Goal: Task Accomplishment & Management: Use online tool/utility

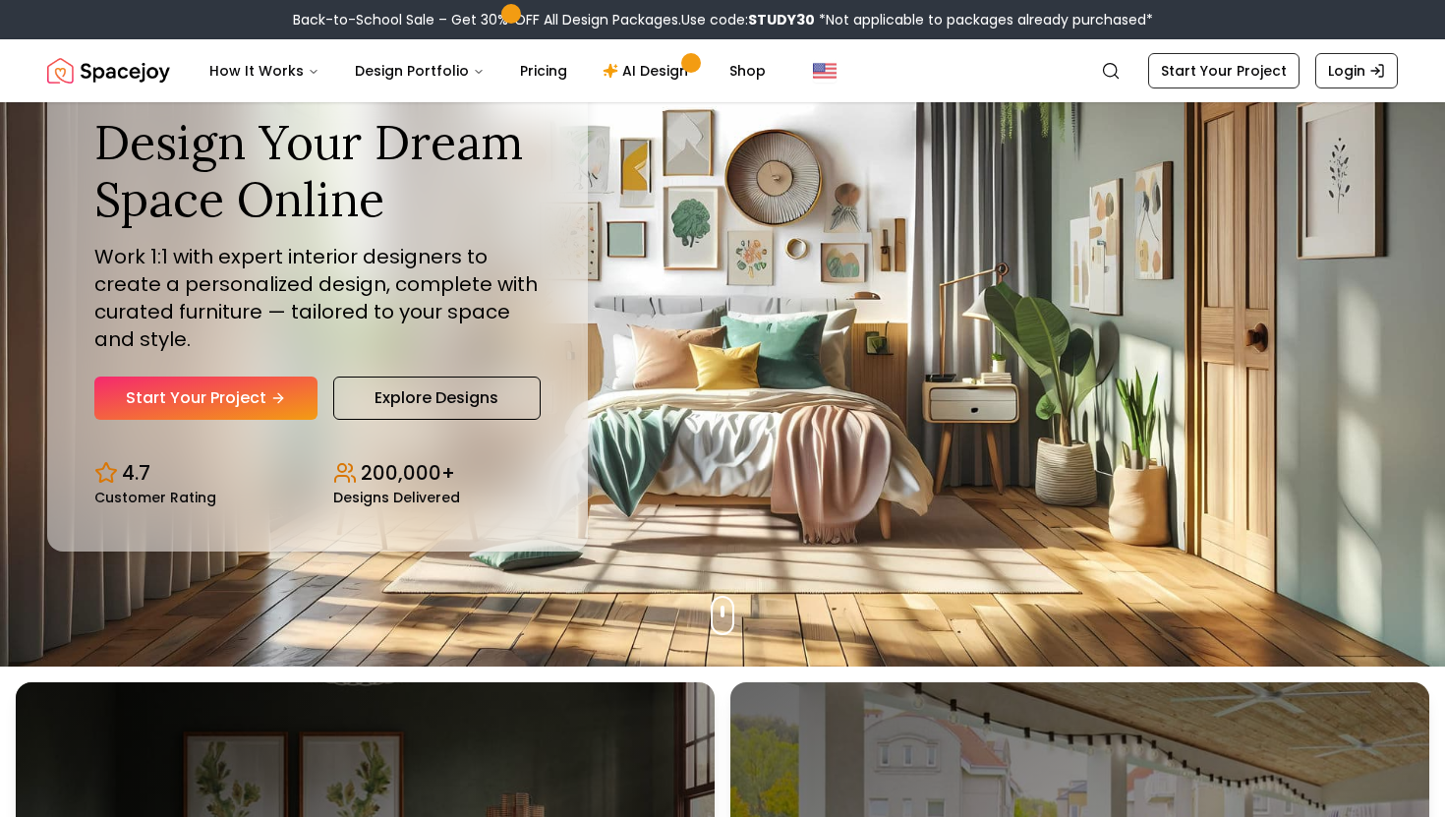
scroll to position [141, 0]
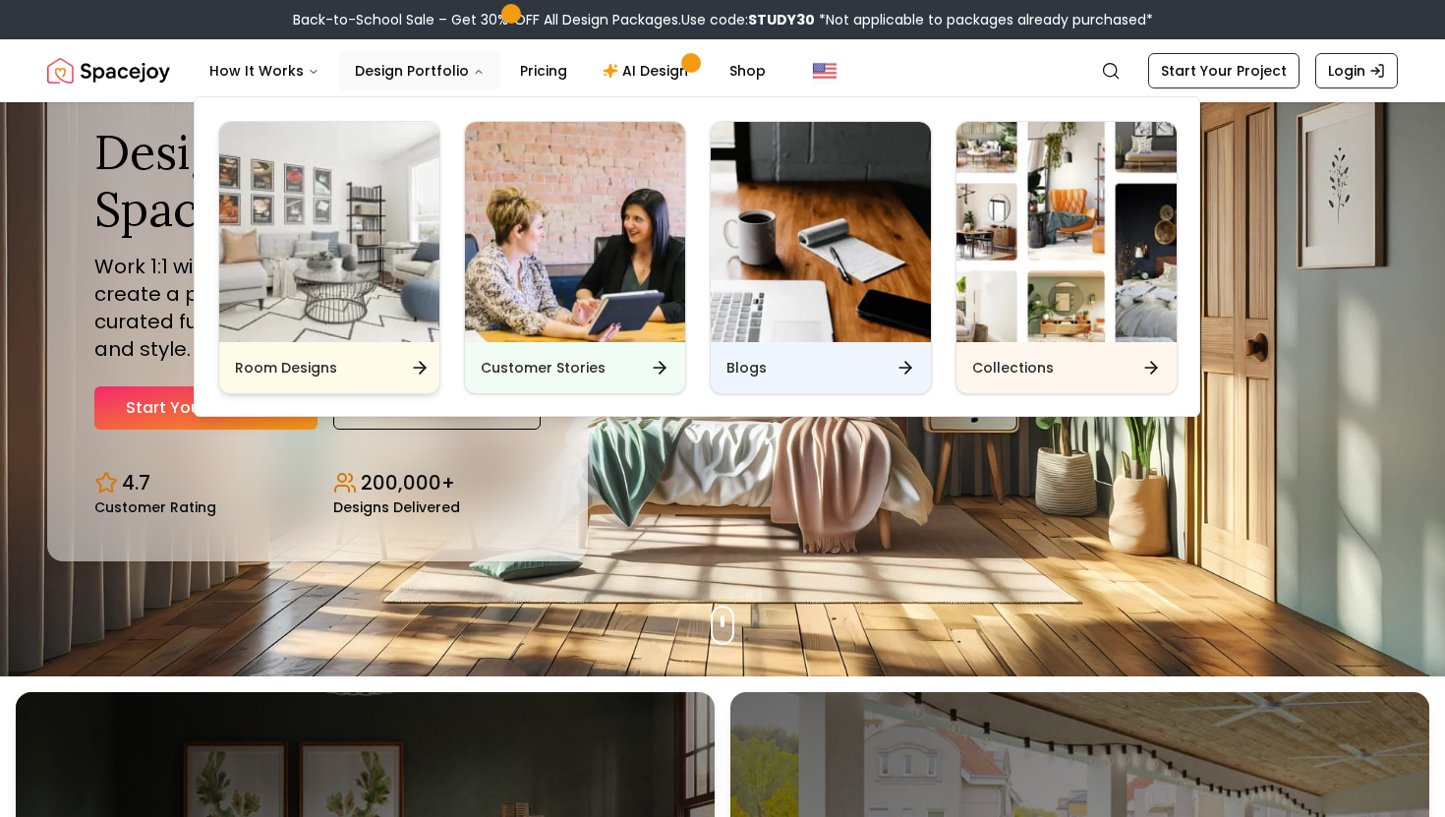
click at [347, 372] on div "Room Designs" at bounding box center [329, 367] width 220 height 51
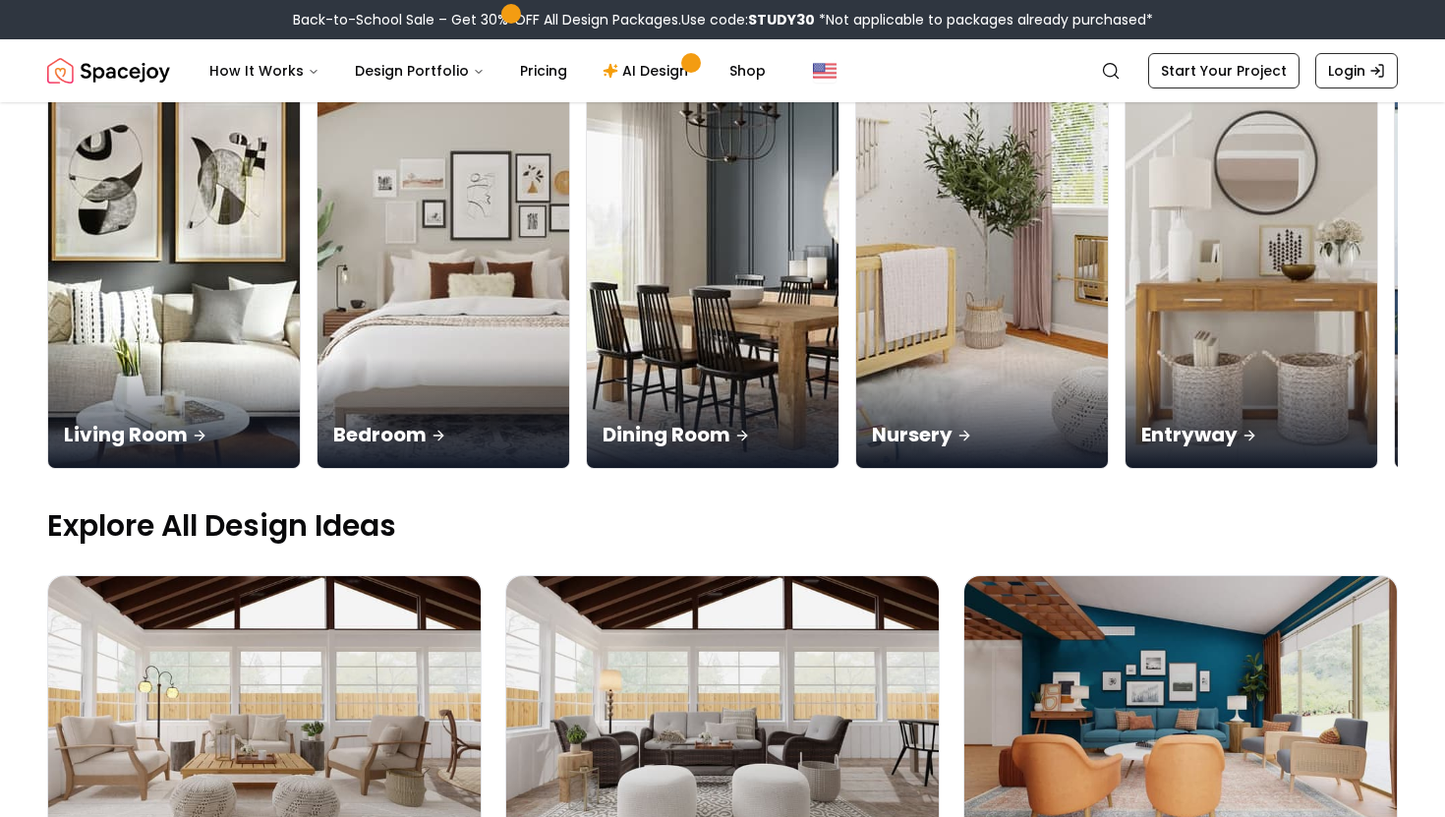
scroll to position [227, 0]
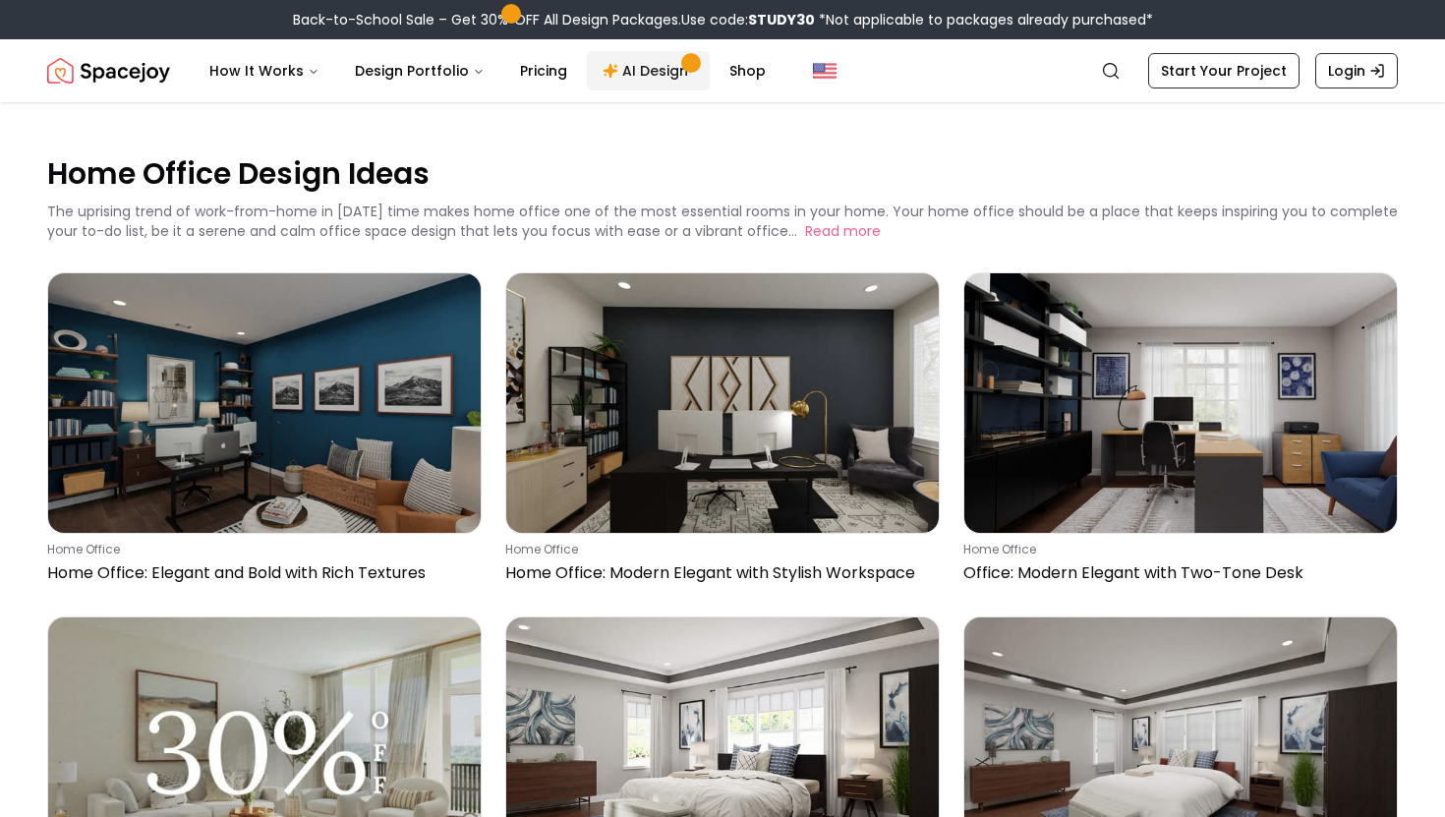
click at [641, 71] on link "AI Design" at bounding box center [648, 70] width 123 height 39
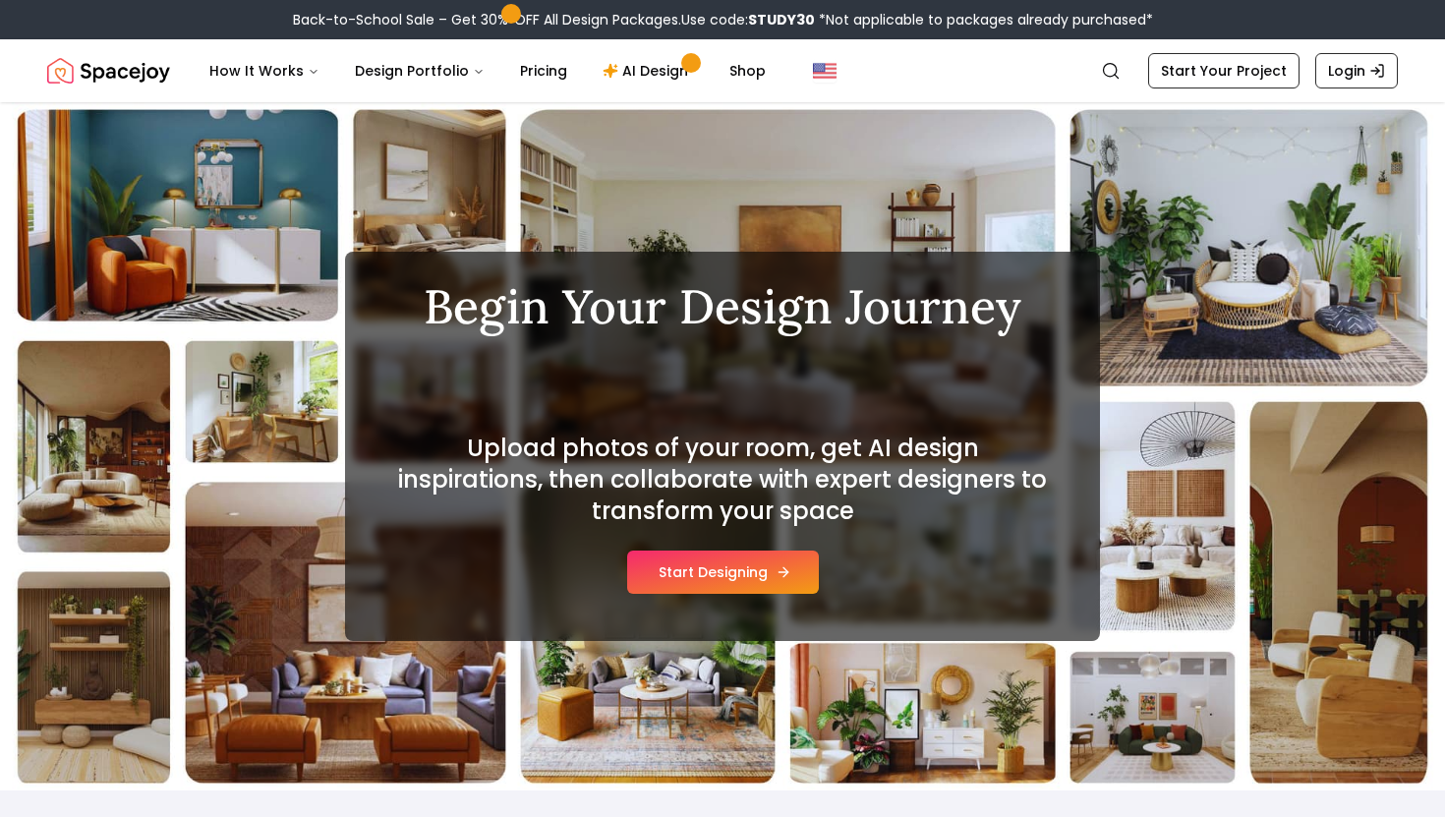
click at [746, 576] on button "Start Designing" at bounding box center [723, 571] width 192 height 43
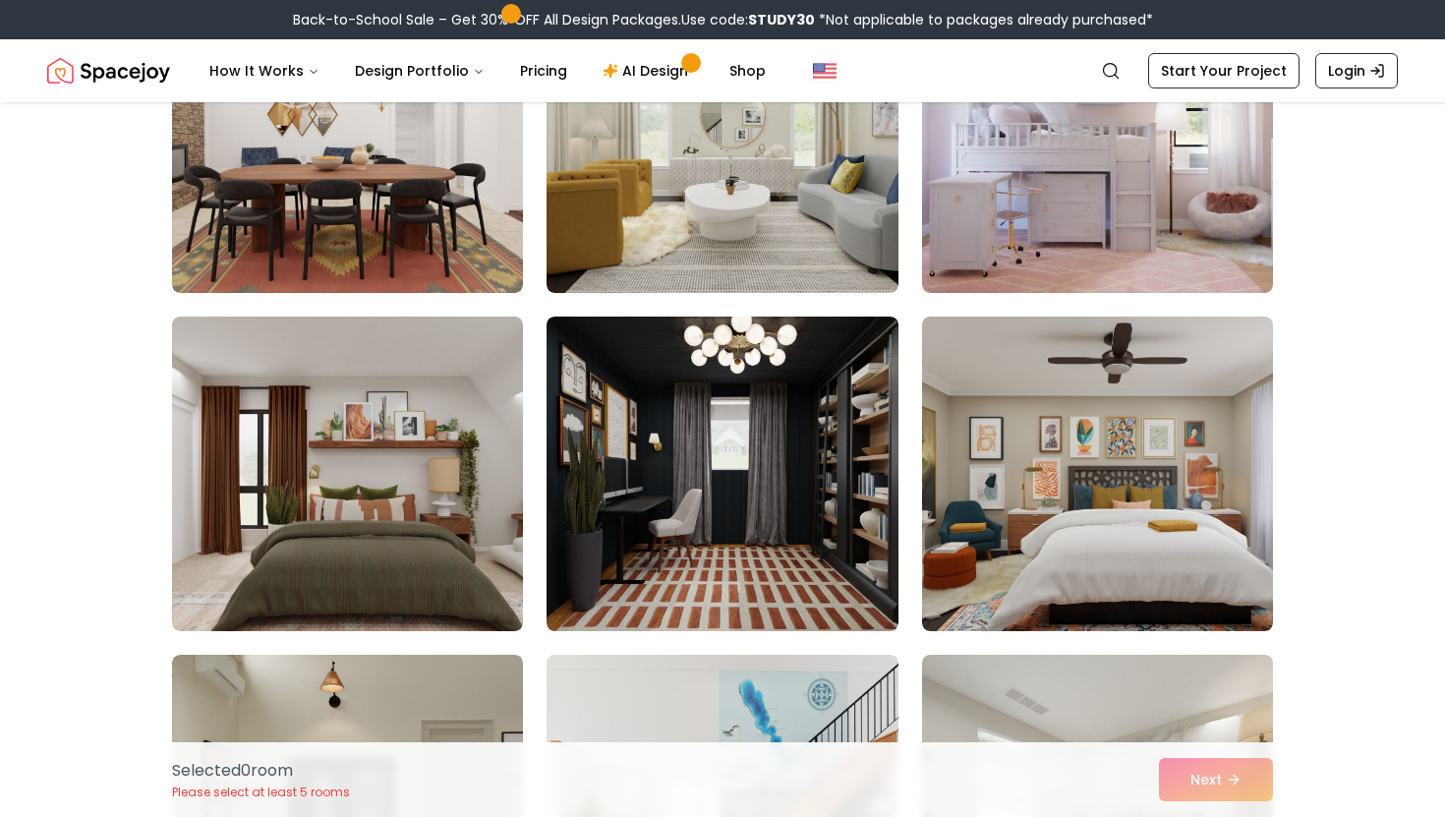
scroll to position [1642, 0]
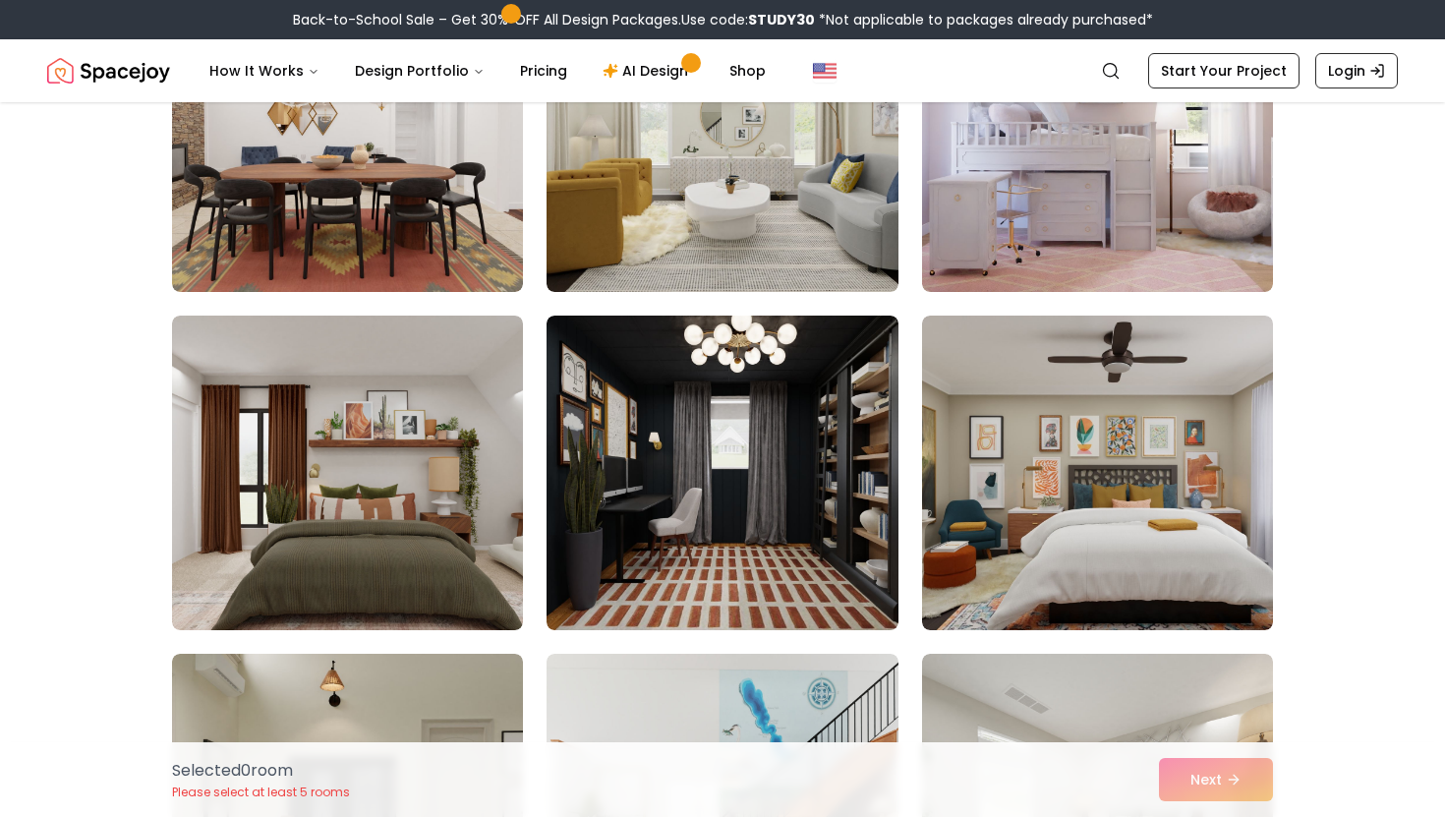
click at [746, 477] on img at bounding box center [721, 472] width 351 height 314
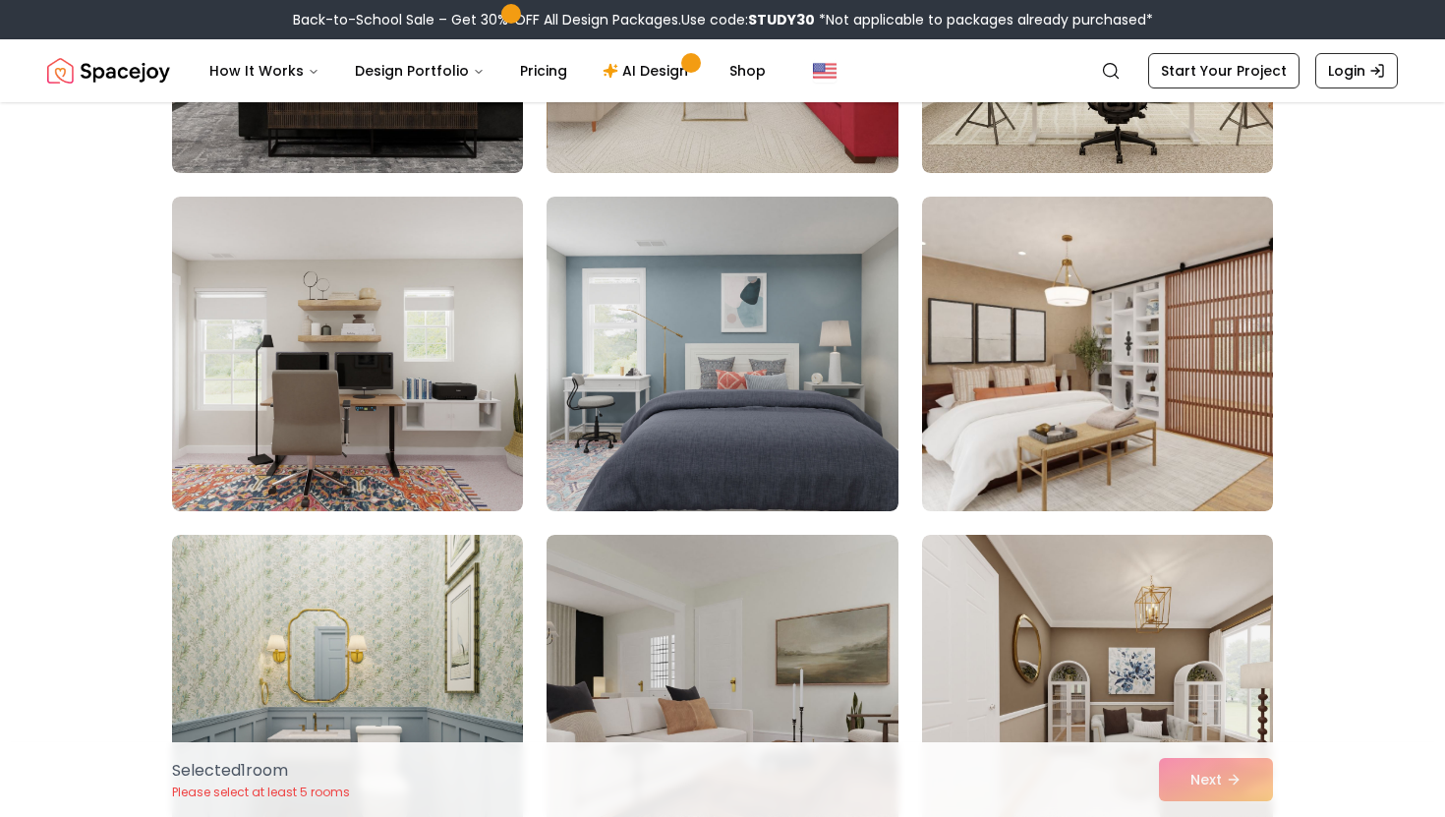
scroll to position [3117, 0]
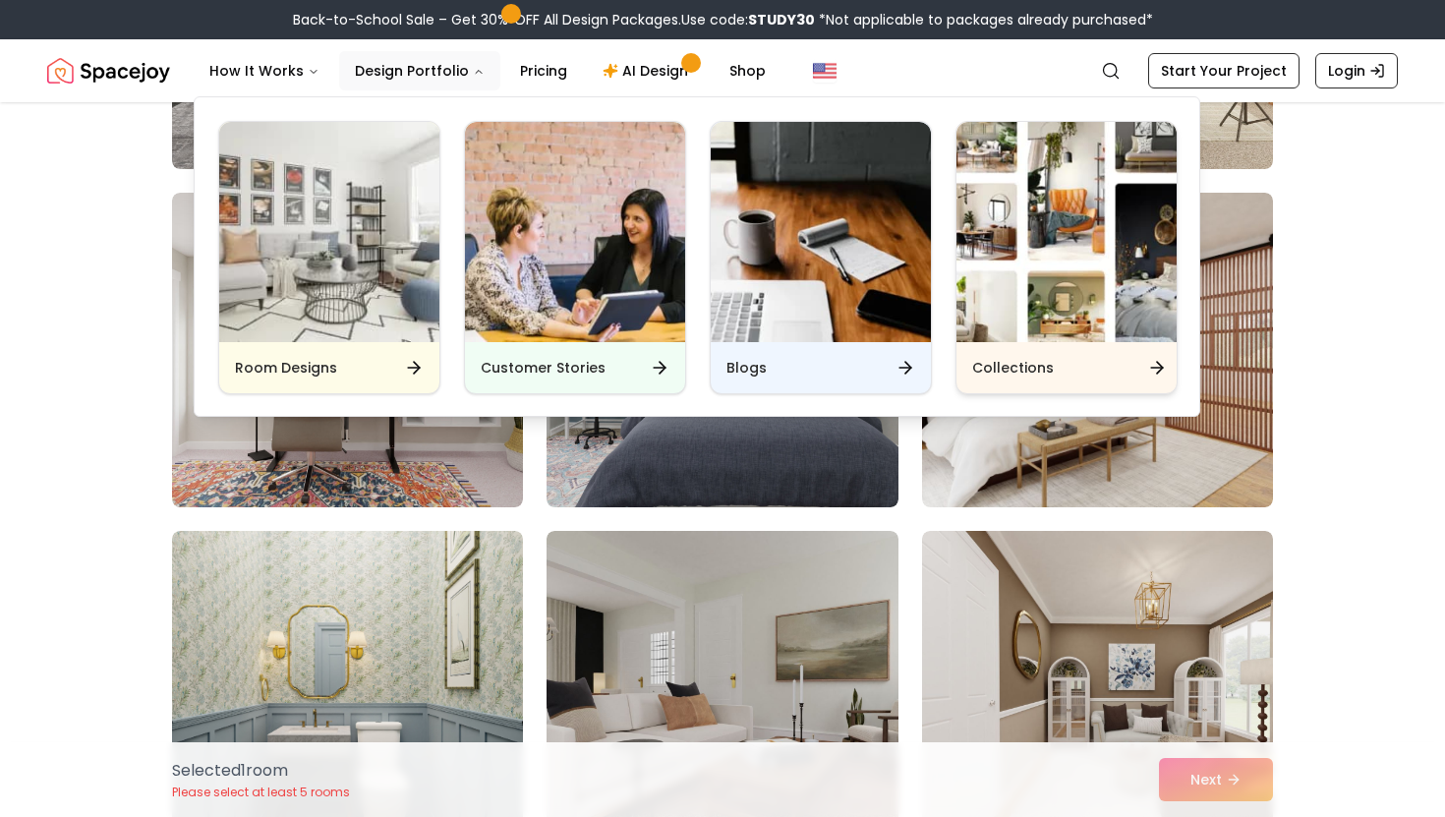
click at [1050, 369] on div "Collections" at bounding box center [1066, 367] width 220 height 51
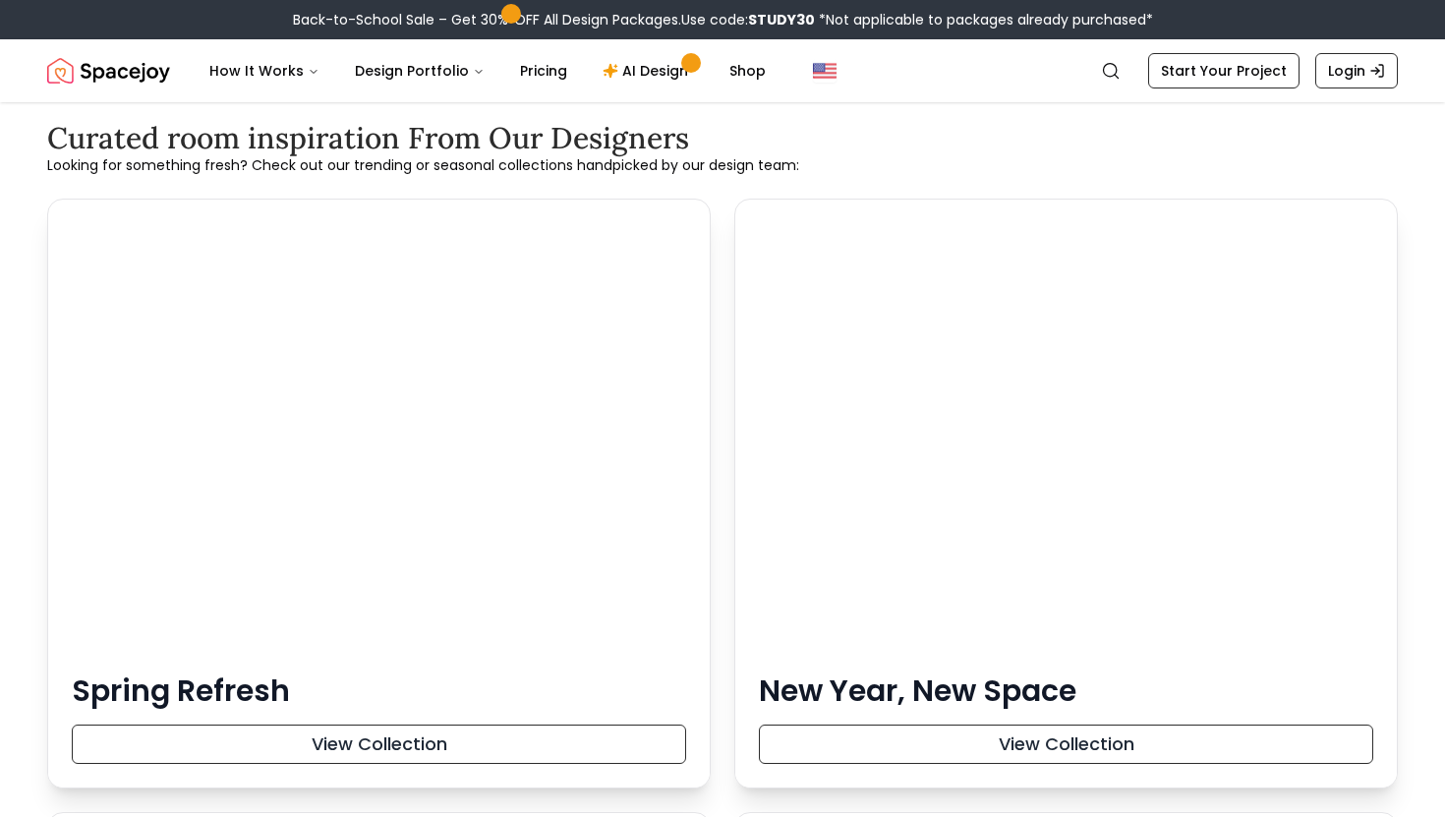
scroll to position [7435, 0]
